Goal: Task Accomplishment & Management: Use online tool/utility

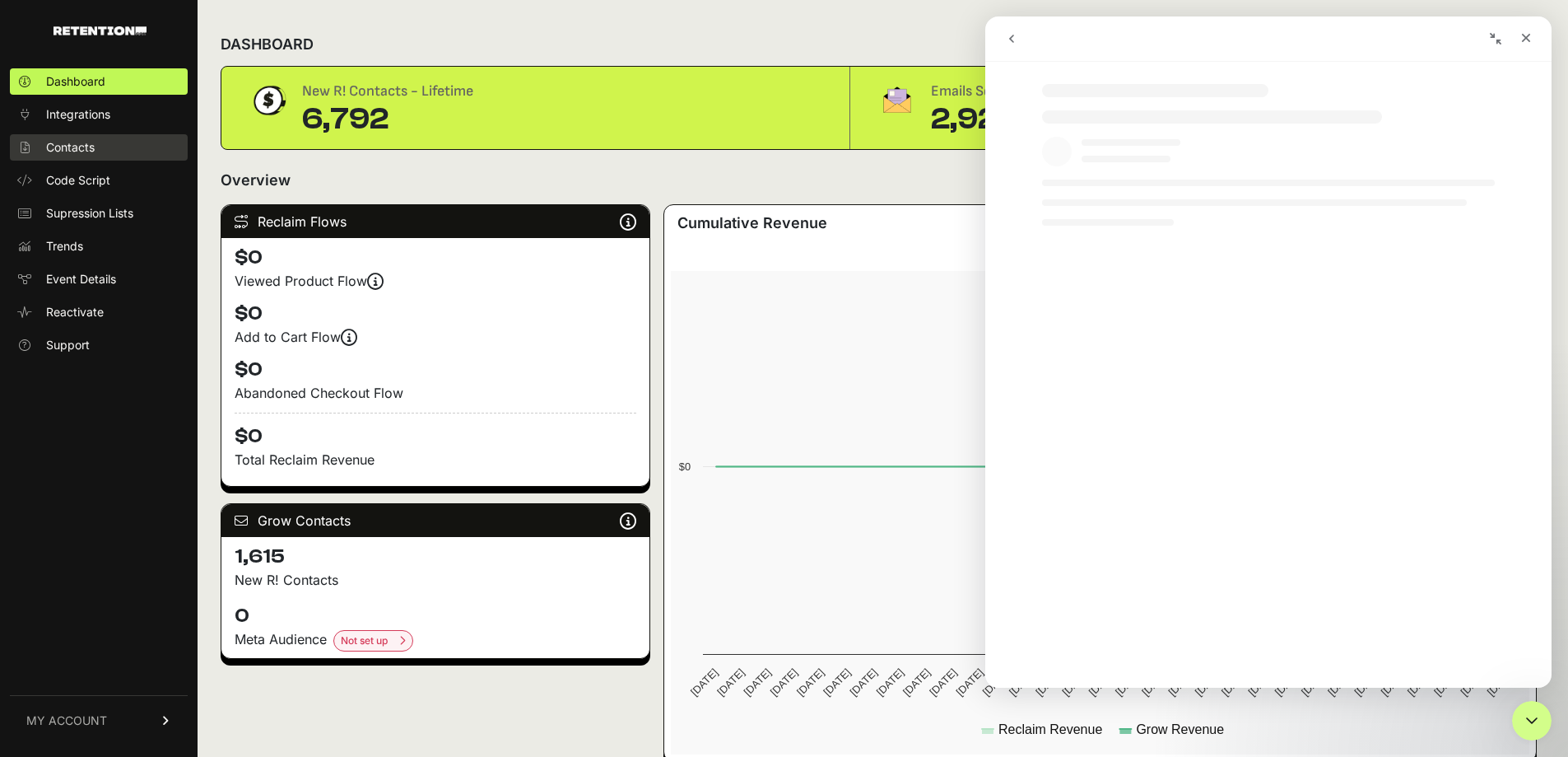
click at [60, 139] on span "Contacts" at bounding box center [70, 148] width 48 height 17
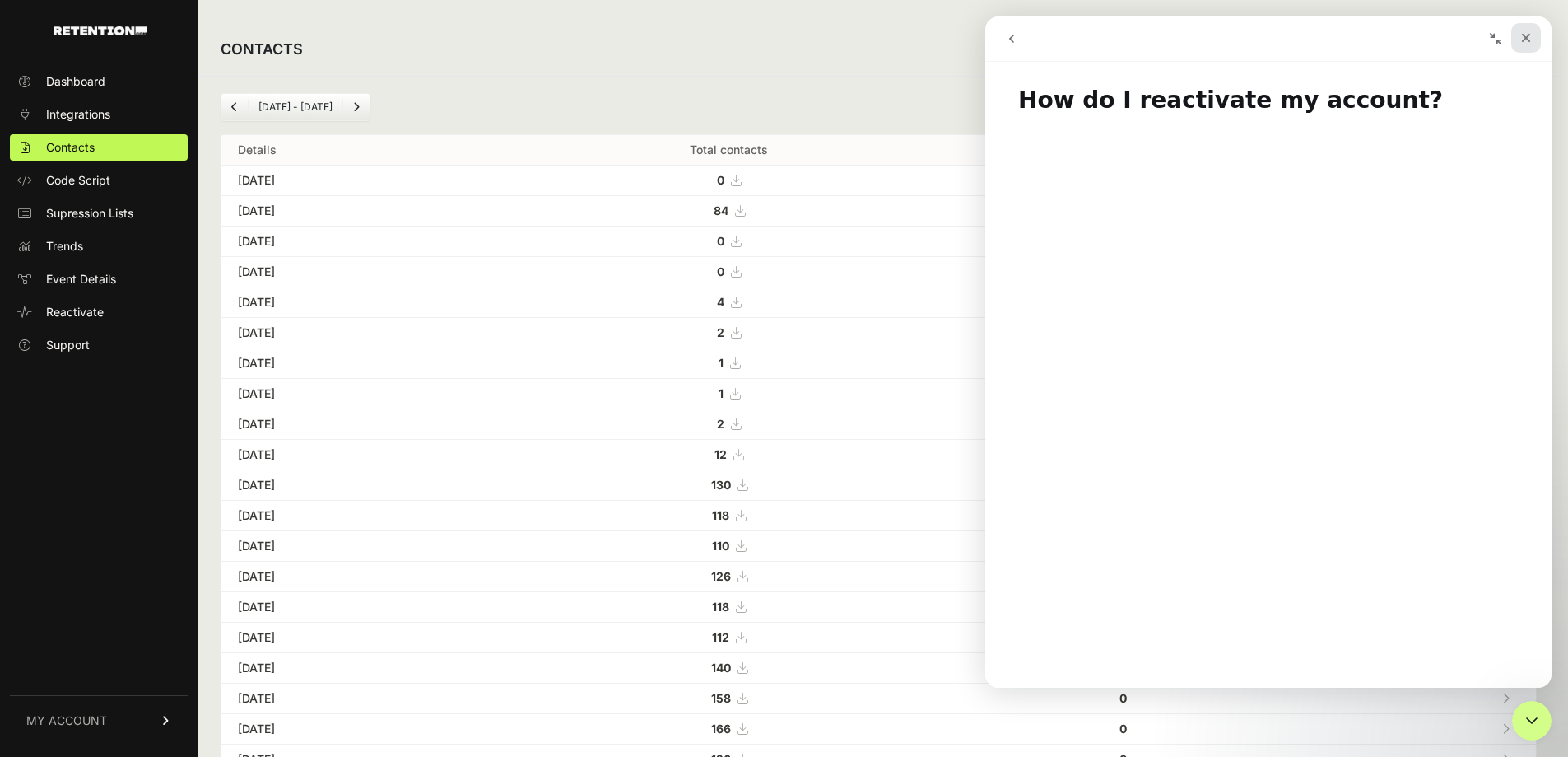
click at [1526, 39] on icon "Close" at bounding box center [1526, 38] width 13 height 13
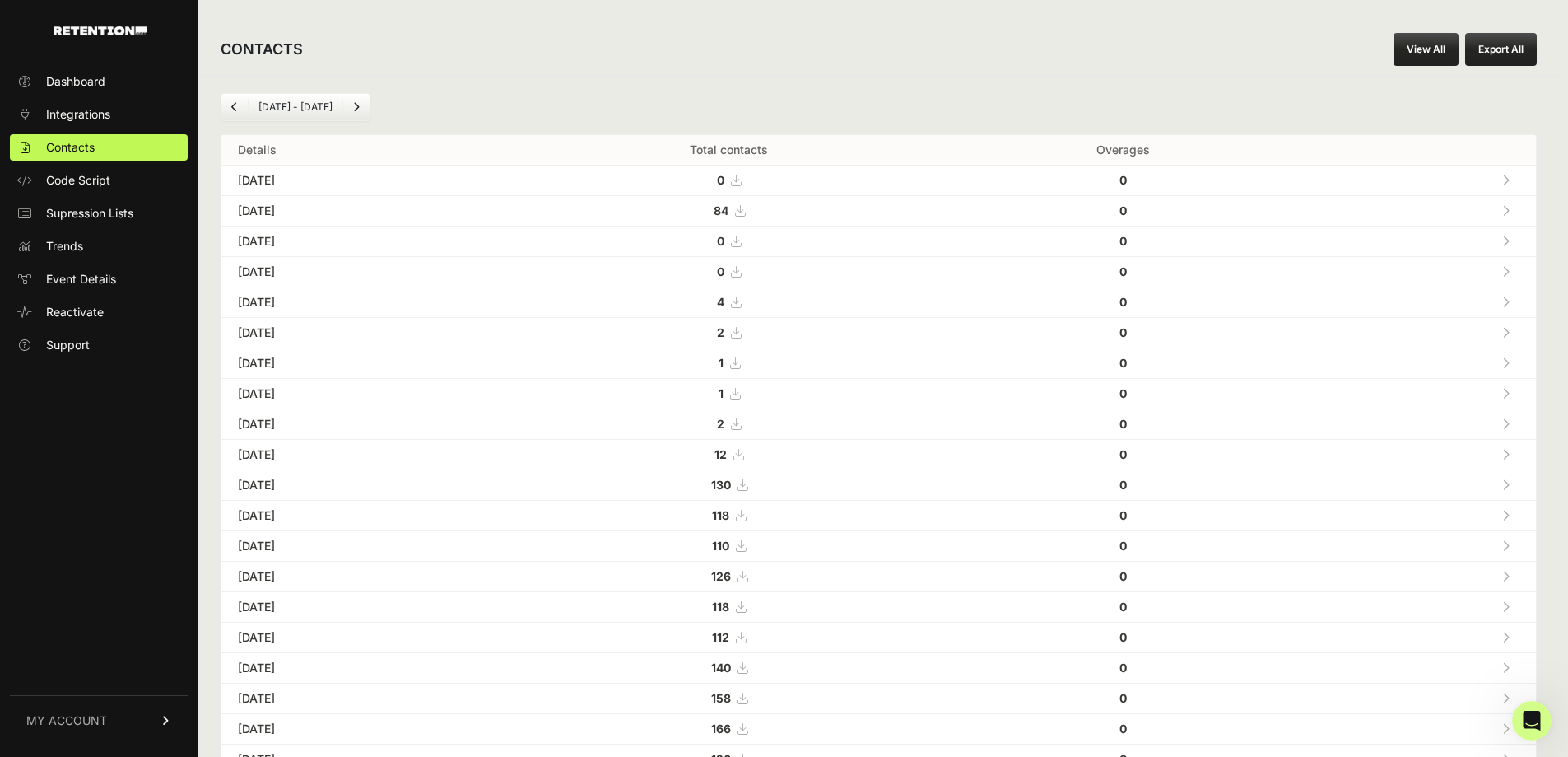
click at [1526, 39] on button "Export All" at bounding box center [1501, 50] width 72 height 33
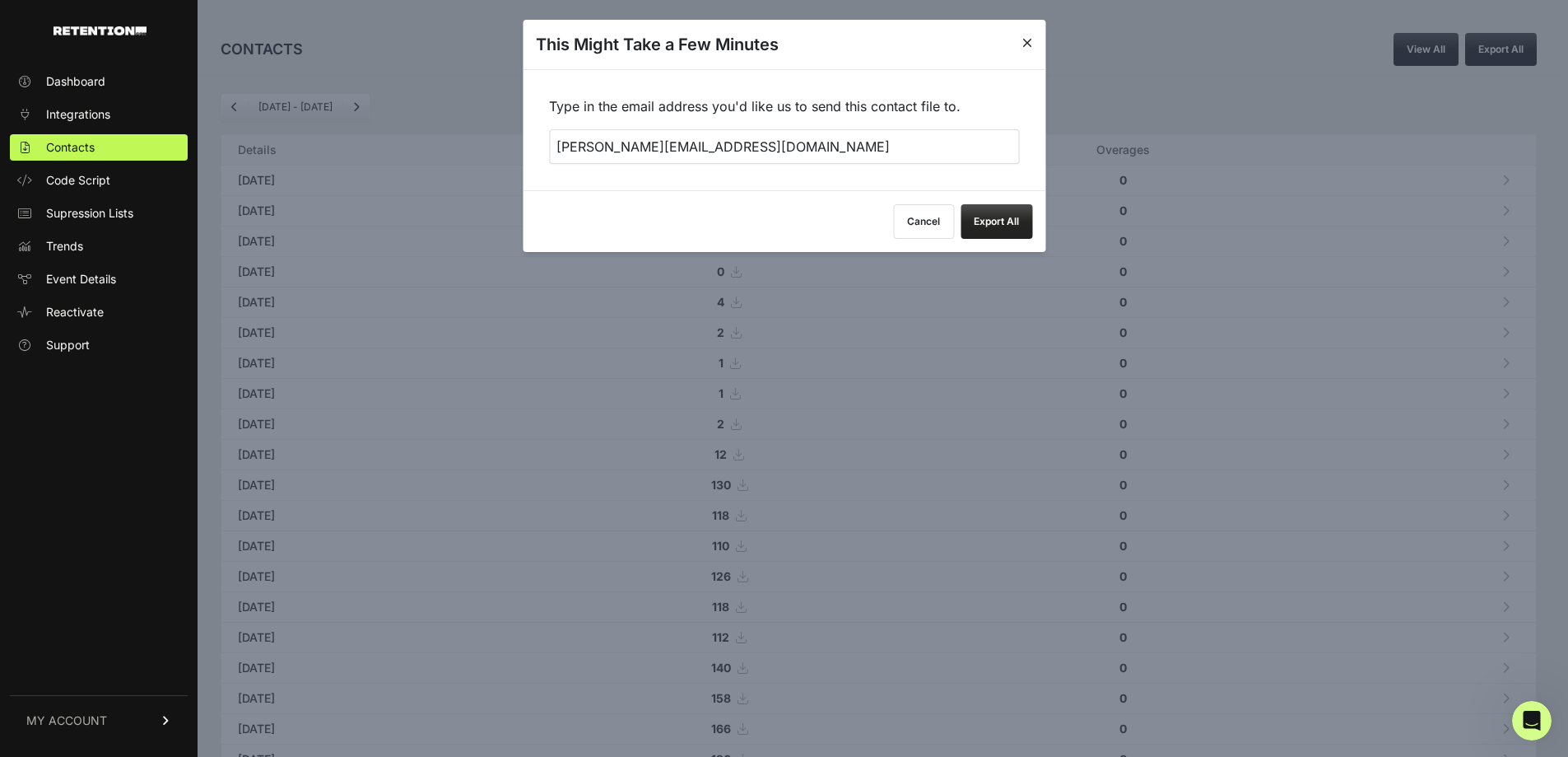
click at [993, 231] on button "Export All" at bounding box center [996, 222] width 72 height 35
